Goal: Task Accomplishment & Management: Complete application form

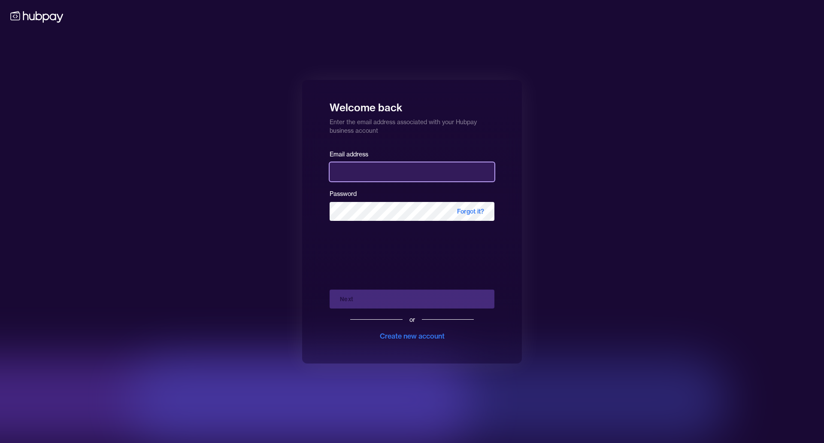
click at [385, 177] on input "email" at bounding box center [412, 171] width 165 height 19
click at [433, 173] on input "email" at bounding box center [412, 171] width 165 height 19
type input "**********"
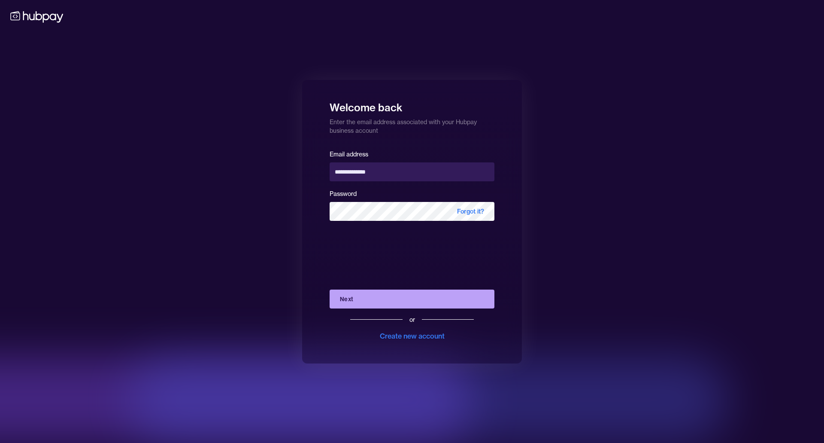
click at [408, 293] on button "Next" at bounding box center [412, 298] width 165 height 19
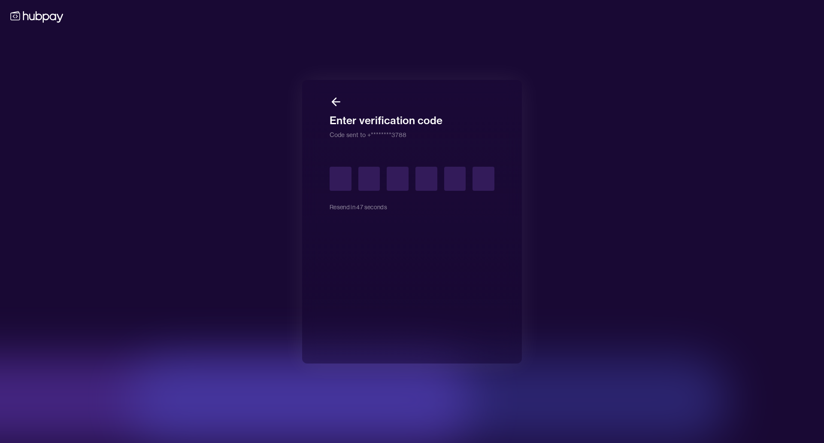
type input "*"
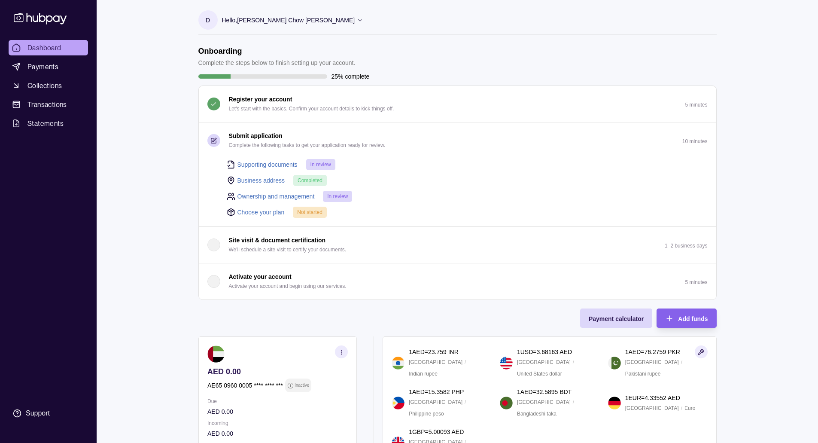
click at [251, 210] on link "Choose your plan" at bounding box center [260, 211] width 47 height 9
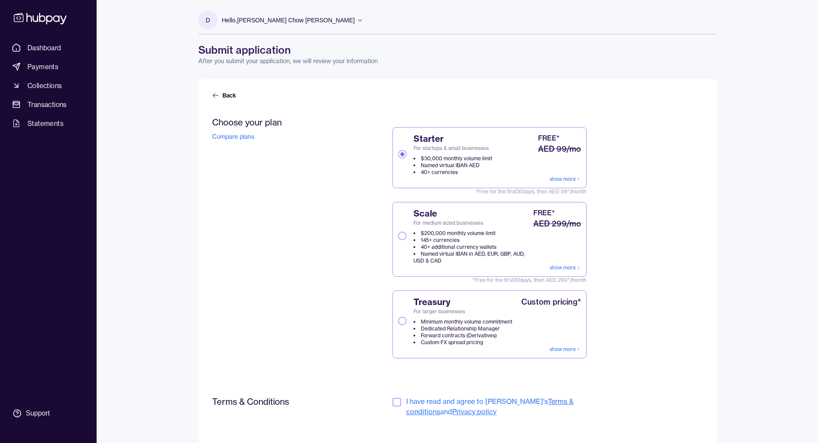
click at [404, 237] on button "Scale For medium sized businesses $200,000 monthly volume limit 145+ currencies…" at bounding box center [402, 235] width 9 height 9
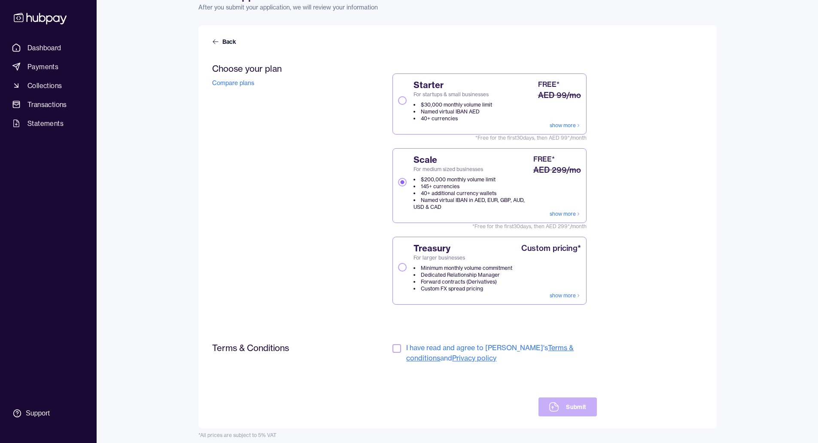
scroll to position [60, 0]
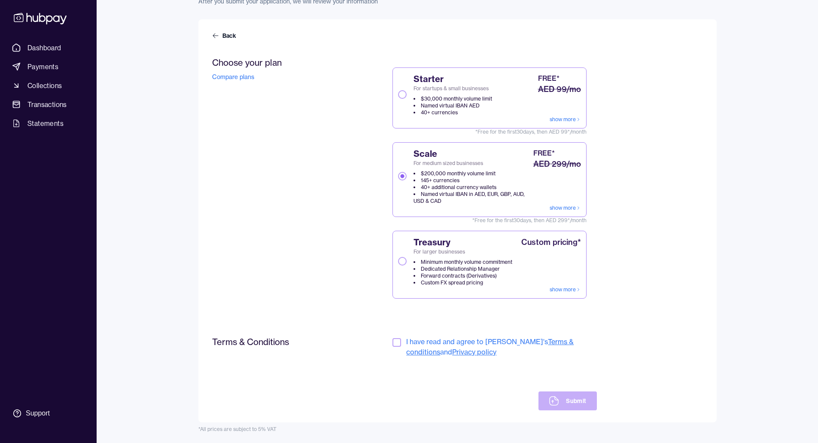
click at [397, 344] on button "button" at bounding box center [396, 342] width 9 height 9
click at [576, 401] on button "Submit" at bounding box center [567, 400] width 58 height 19
